Goal: Obtain resource: Obtain resource

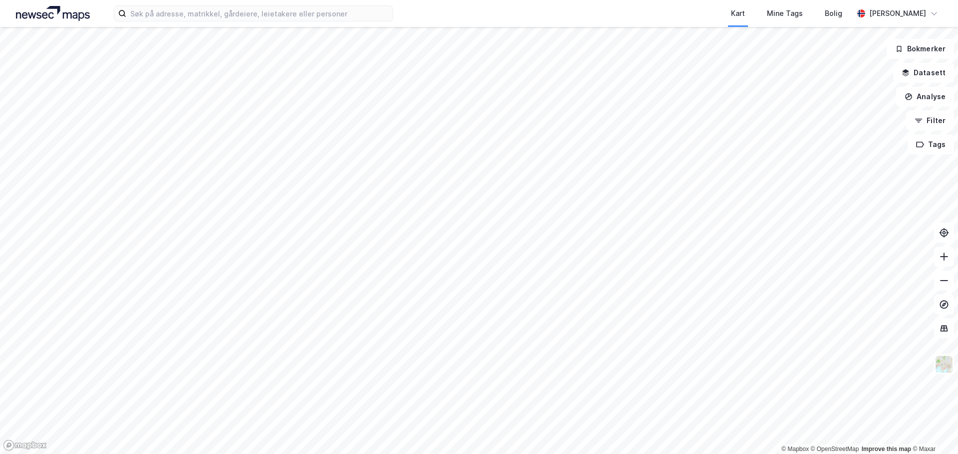
click at [294, 4] on div "Kart Mine Tags Bolig [PERSON_NAME]" at bounding box center [479, 13] width 958 height 27
click at [290, 12] on input at bounding box center [259, 13] width 266 height 15
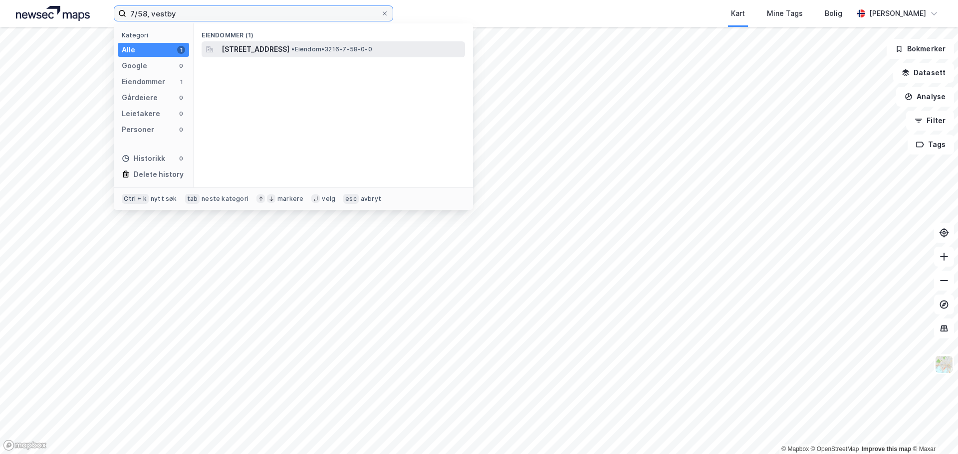
type input "7/58, vestby"
click at [239, 49] on span "[STREET_ADDRESS]" at bounding box center [255, 49] width 68 height 12
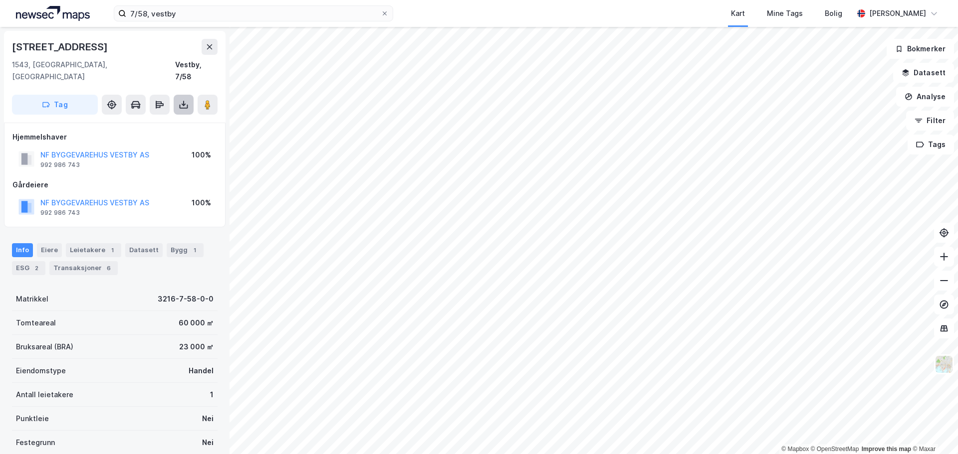
click at [183, 105] on icon at bounding box center [184, 107] width 8 height 4
click at [173, 117] on div "Last ned grunnbok" at bounding box center [140, 125] width 106 height 16
click at [0, 0] on button "NF BYGGEVAREHUS VESTBY AS" at bounding box center [0, 0] width 0 height 0
